Goal: Task Accomplishment & Management: Manage account settings

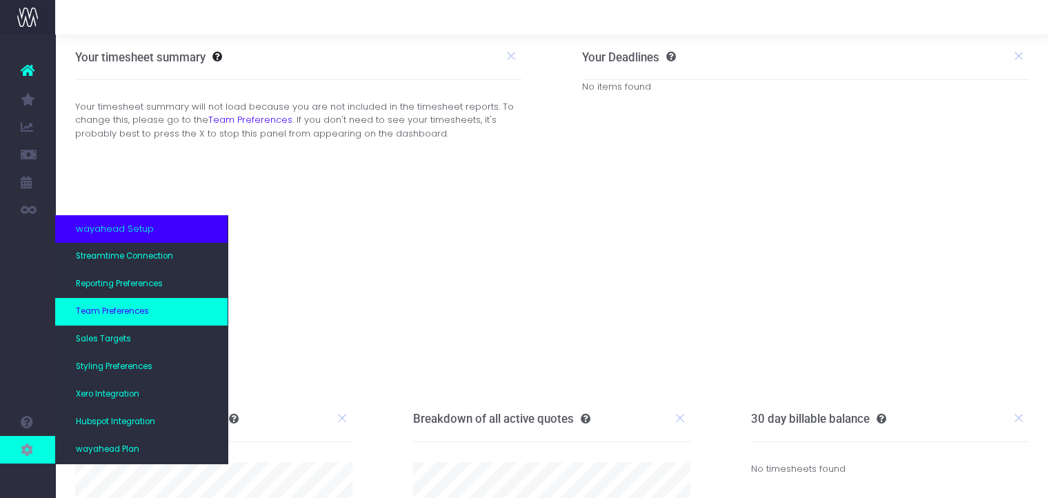
click at [117, 307] on span "Team Preferences" at bounding box center [112, 312] width 73 height 12
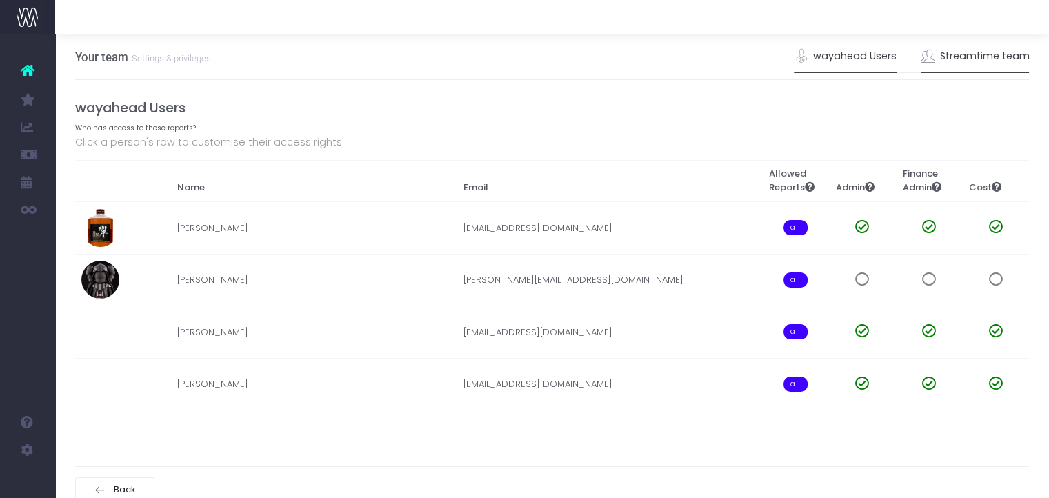
click at [975, 56] on link "Streamtime team" at bounding box center [975, 57] width 109 height 32
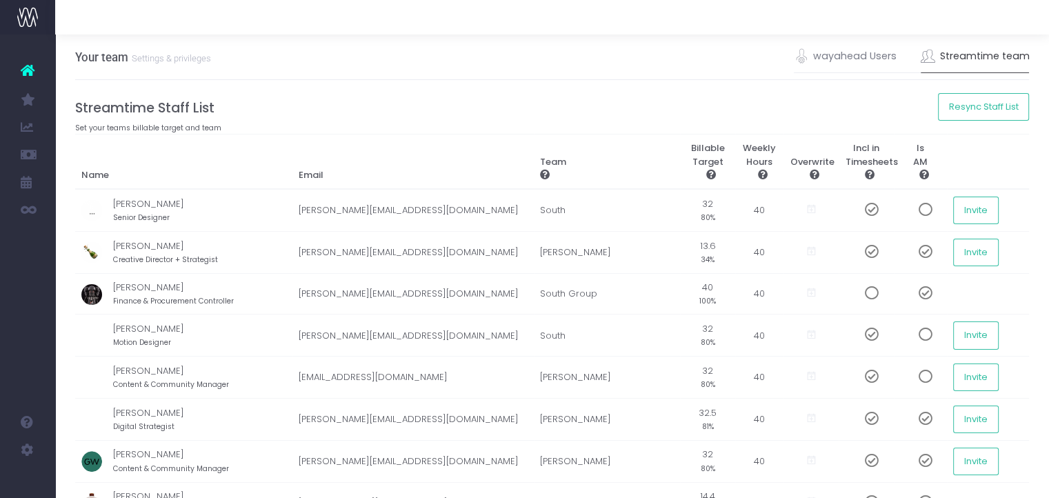
click at [752, 210] on link "Reporting Preferences" at bounding box center [659, 214] width 186 height 27
